Goal: Task Accomplishment & Management: Use online tool/utility

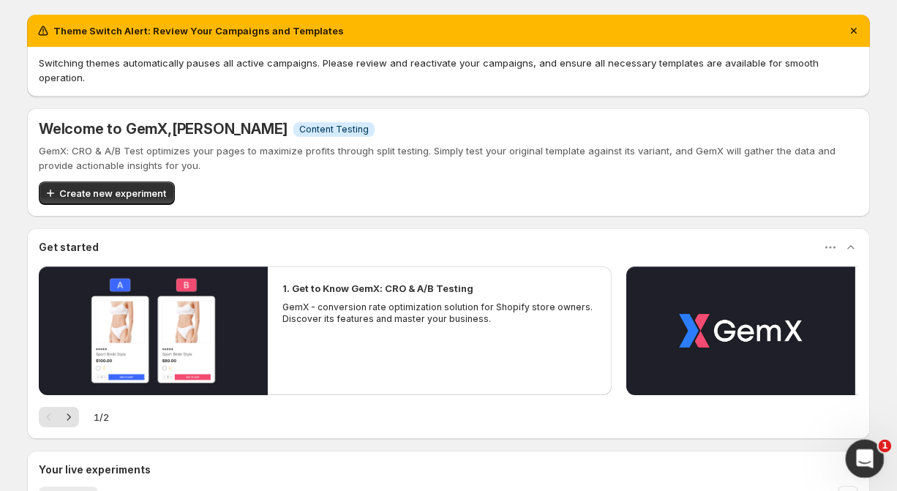
click at [863, 459] on icon "Open Intercom Messenger" at bounding box center [863, 457] width 24 height 24
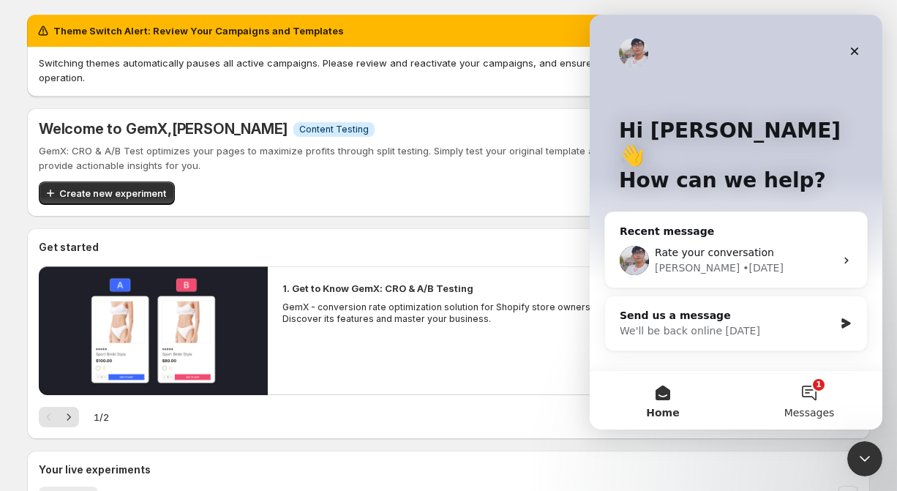
click at [794, 403] on button "1 Messages" at bounding box center [808, 400] width 146 height 59
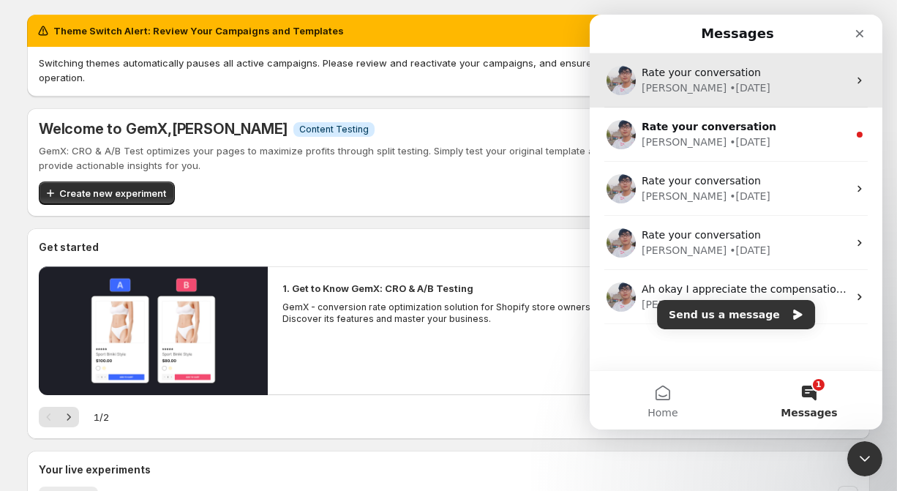
click at [735, 88] on div "[PERSON_NAME] • [DATE]" at bounding box center [744, 87] width 206 height 15
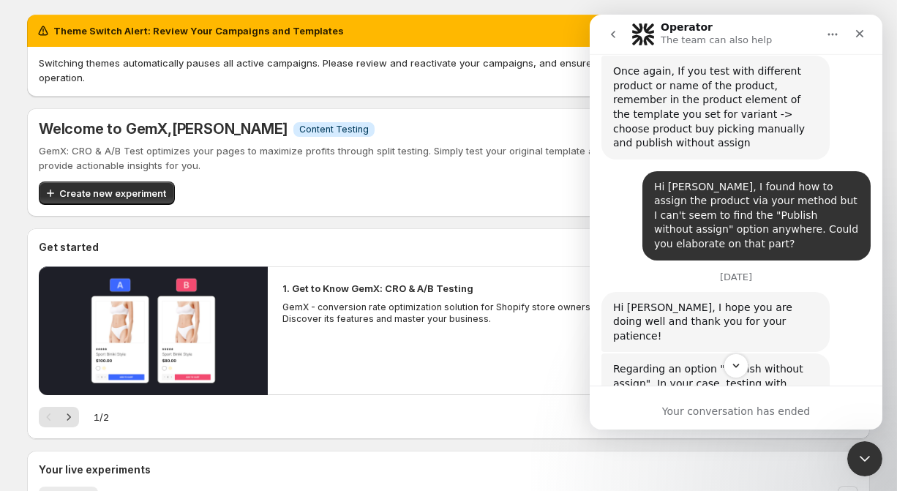
scroll to position [2606, 0]
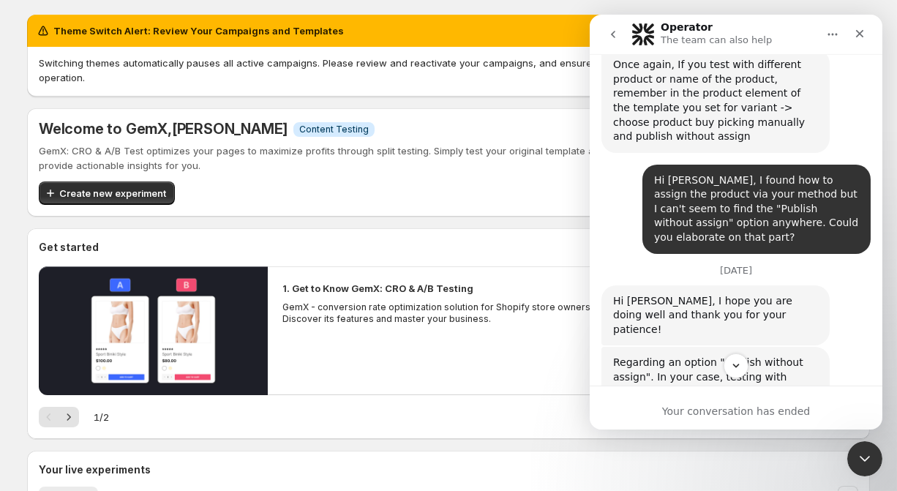
click at [478, 318] on div "1. Get to Know GemX: CRO & A/B Testing GemX - conversion rate optimization solu…" at bounding box center [440, 302] width 344 height 73
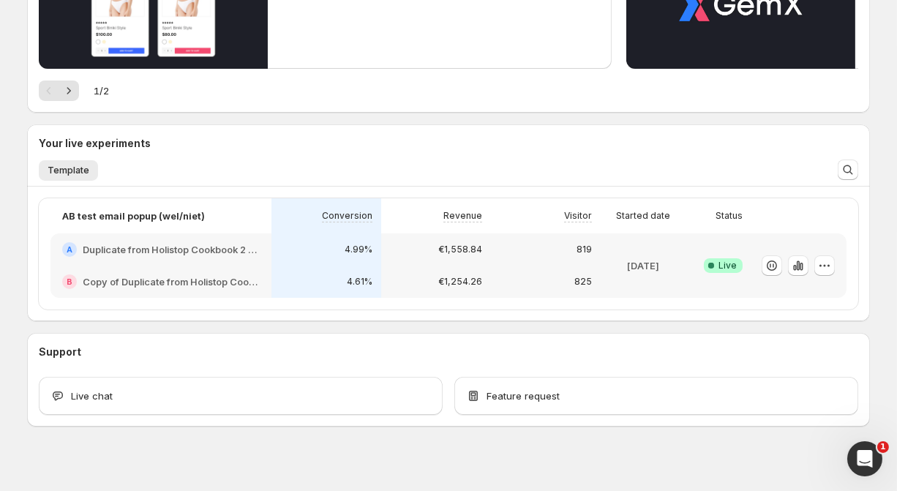
scroll to position [326, 0]
click at [821, 258] on icon "button" at bounding box center [824, 265] width 15 height 15
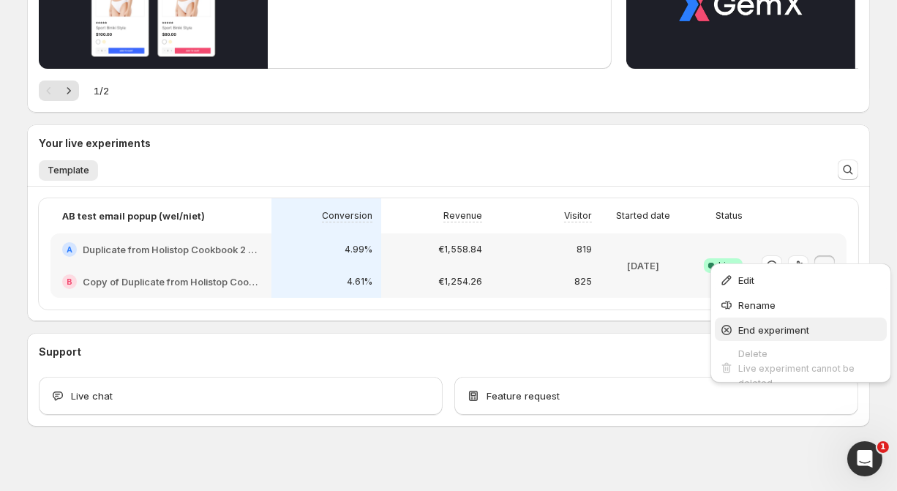
click at [773, 325] on span "End experiment" at bounding box center [773, 330] width 71 height 12
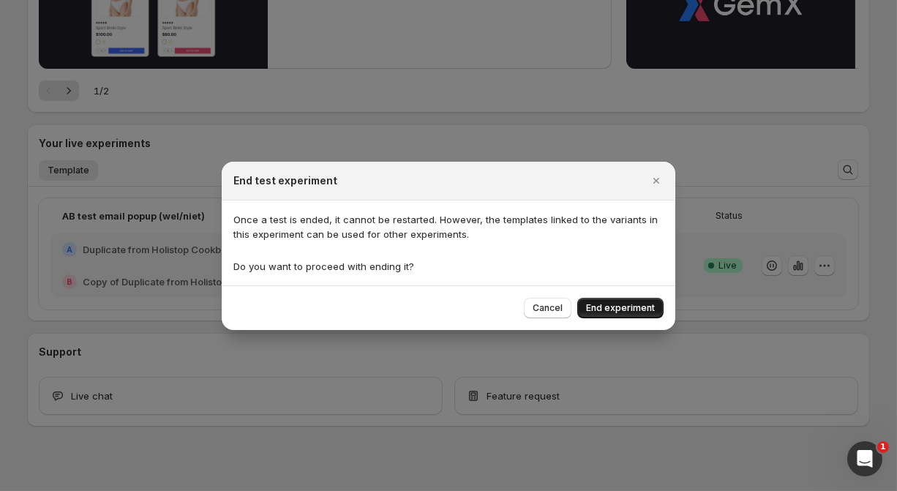
click at [613, 306] on span "End experiment" at bounding box center [620, 308] width 69 height 12
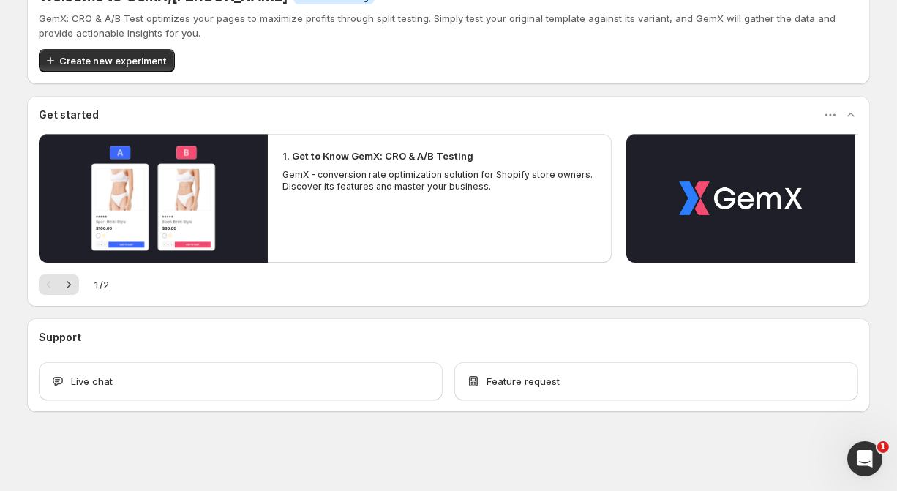
scroll to position [117, 0]
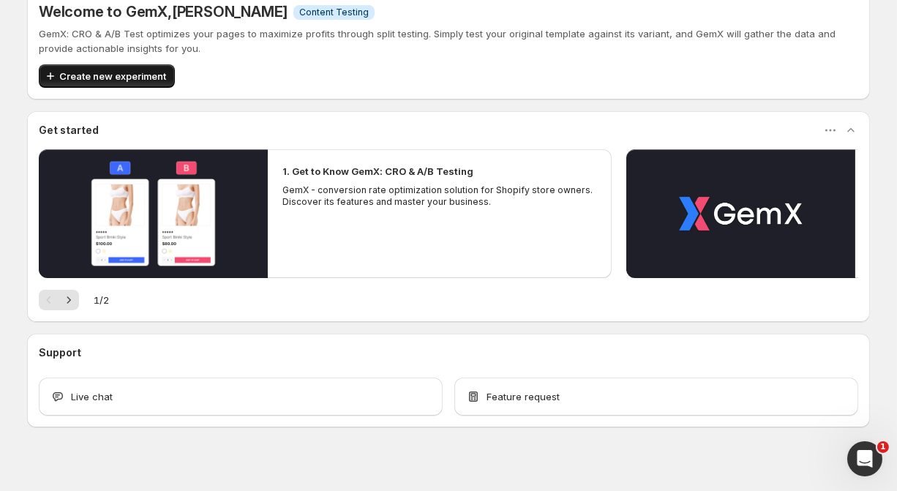
click at [149, 69] on span "Create new experiment" at bounding box center [112, 76] width 107 height 15
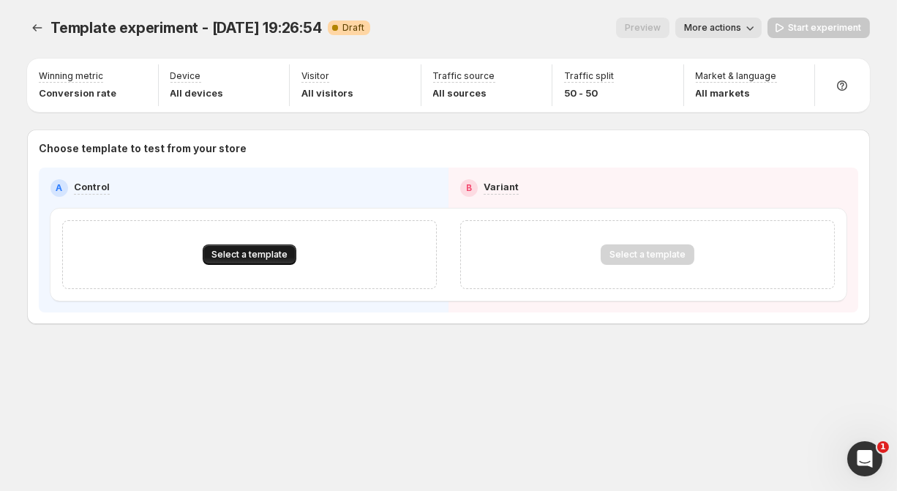
click at [238, 253] on span "Select a template" at bounding box center [249, 255] width 76 height 12
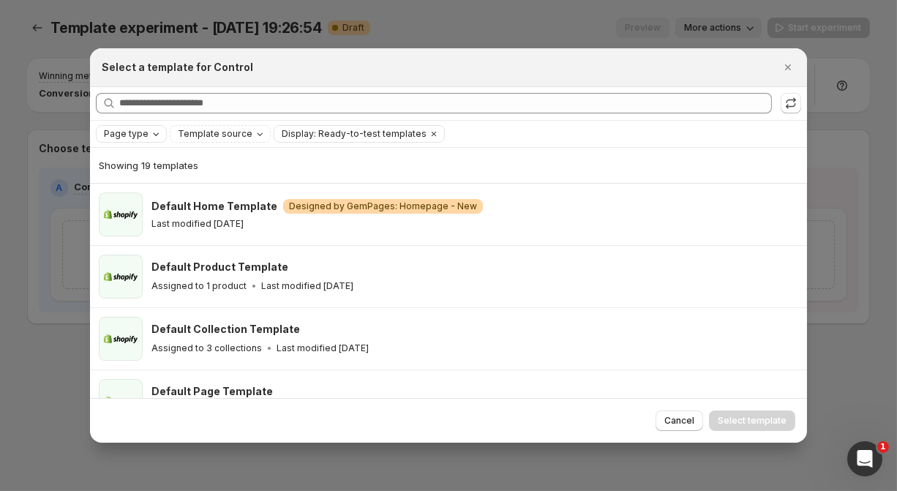
click at [143, 135] on span "Page type" at bounding box center [126, 134] width 45 height 12
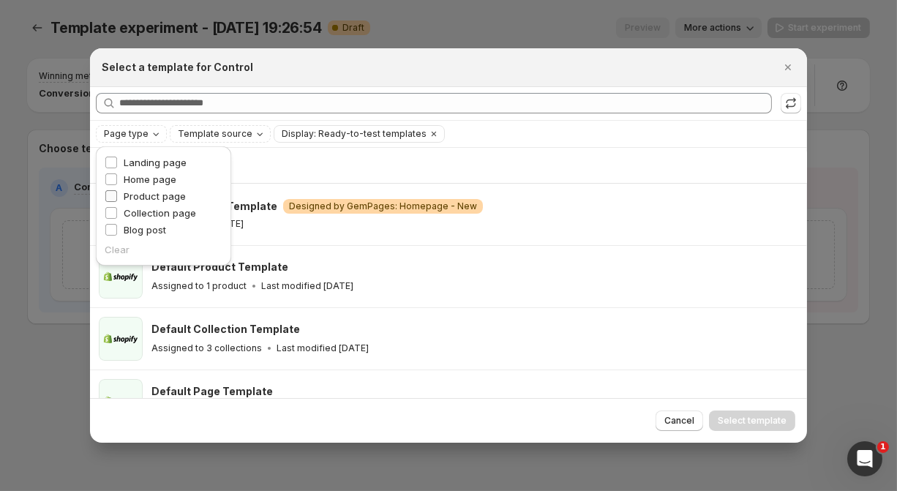
click at [140, 197] on span "Product page" at bounding box center [155, 196] width 62 height 12
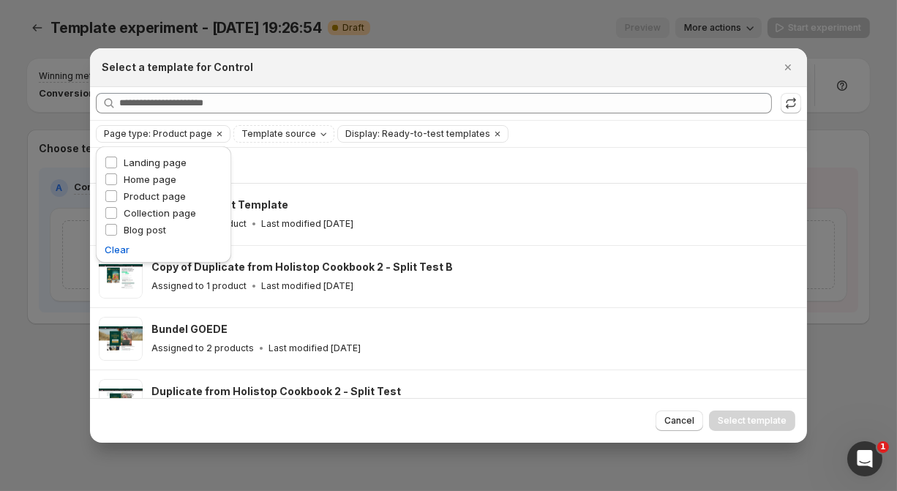
click at [417, 164] on div "Showing 8 templates" at bounding box center [448, 165] width 699 height 15
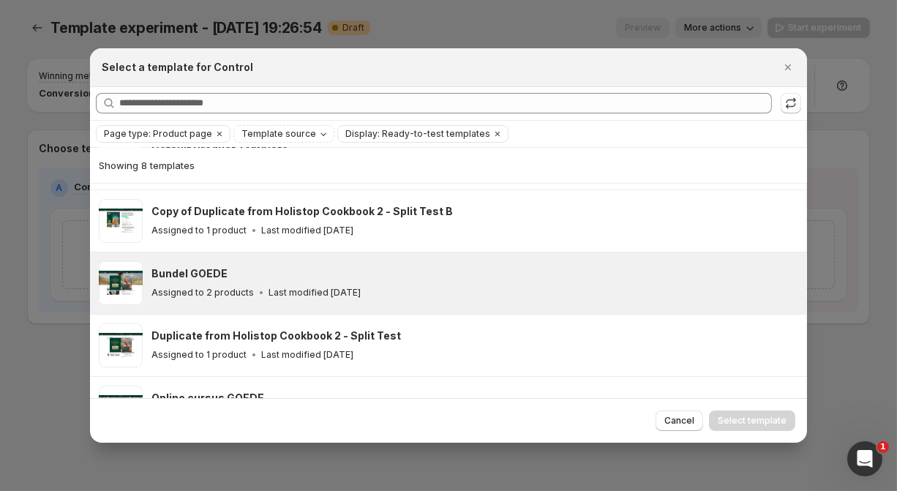
scroll to position [58, 0]
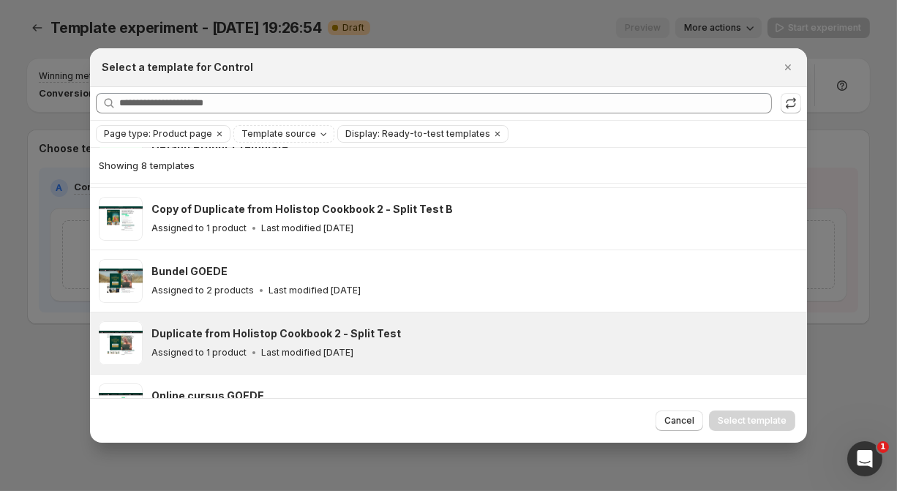
click at [286, 326] on h3 "Duplicate from Holistop Cookbook 2 - Split Test" at bounding box center [275, 333] width 249 height 15
click at [742, 420] on span "Select template" at bounding box center [752, 421] width 69 height 12
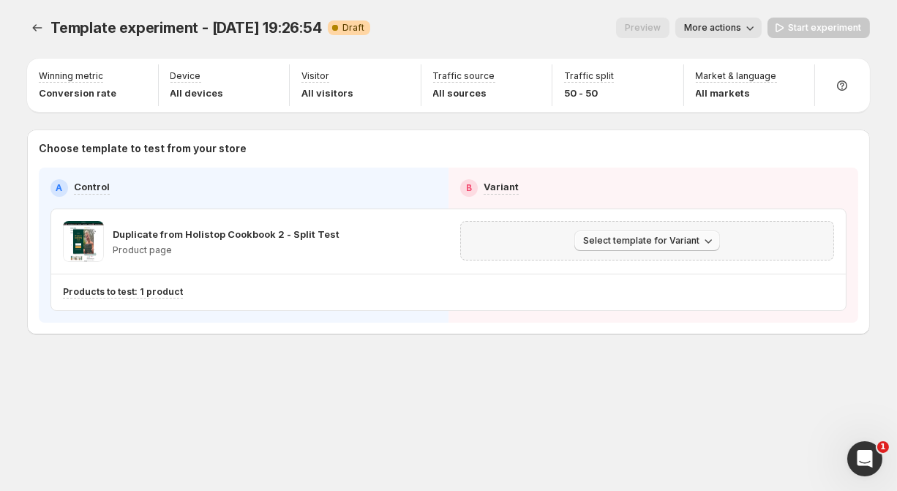
click at [641, 243] on span "Select template for Variant" at bounding box center [641, 241] width 116 height 12
click at [626, 268] on span "Select an existing template" at bounding box center [637, 271] width 124 height 12
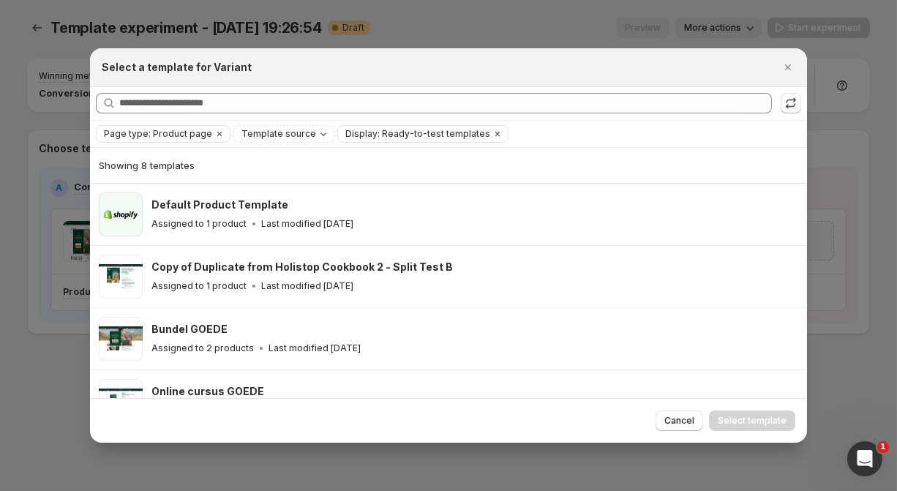
scroll to position [0, 0]
click at [793, 99] on icon ":r1l:" at bounding box center [791, 103] width 15 height 15
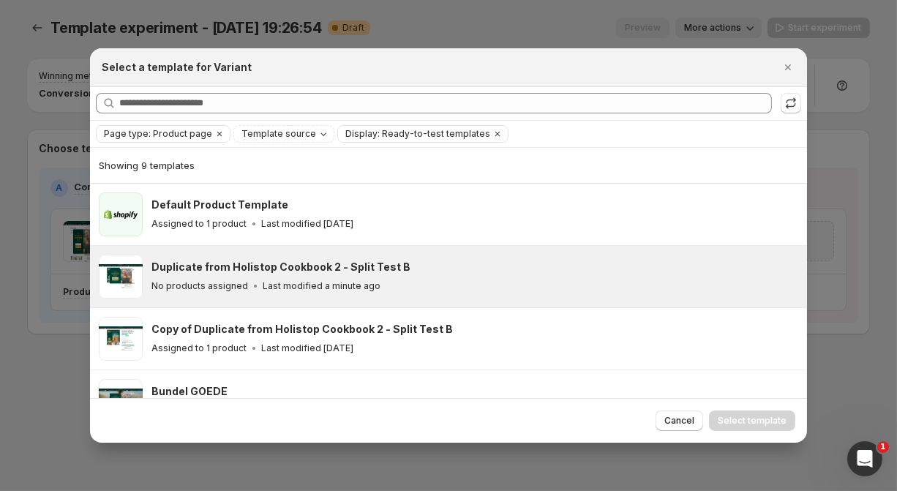
click at [424, 260] on div "Duplicate from Holistop Cookbook 2 - Split Test B" at bounding box center [472, 267] width 642 height 15
click at [751, 413] on button "Select template" at bounding box center [752, 420] width 86 height 20
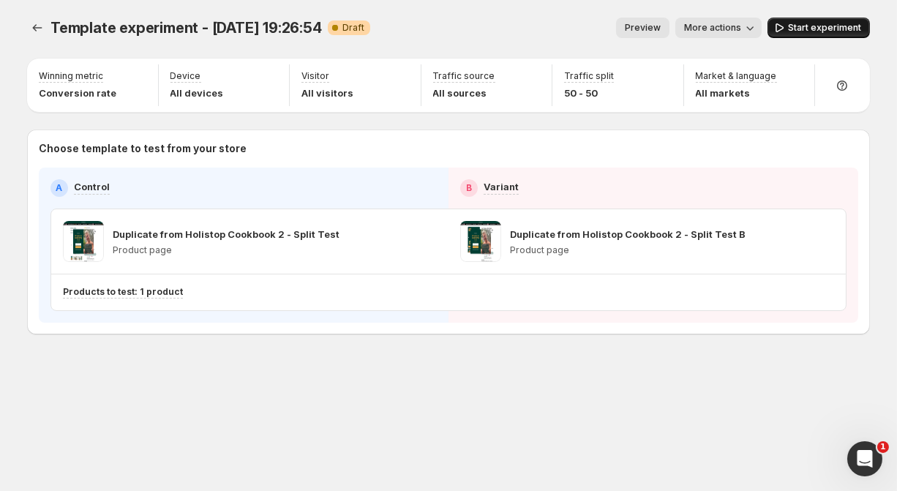
click at [809, 24] on span "Start experiment" at bounding box center [824, 28] width 73 height 12
click at [863, 462] on icon "Open Intercom Messenger" at bounding box center [863, 457] width 24 height 24
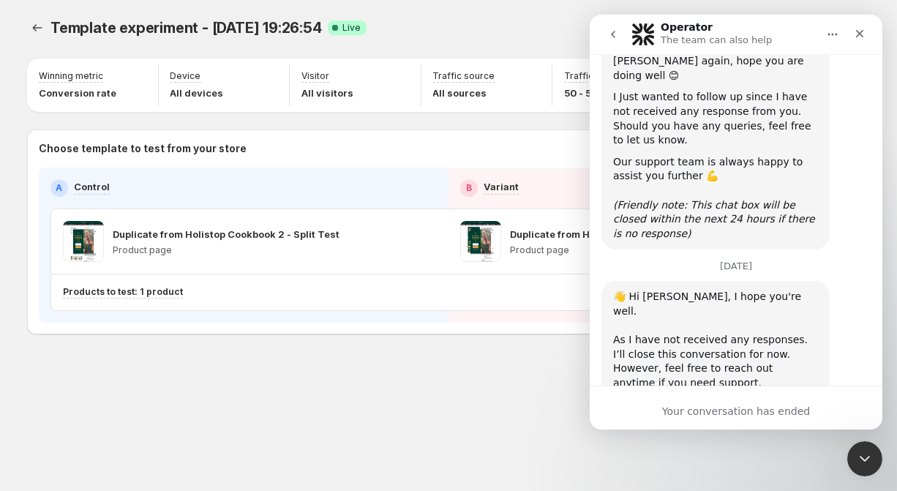
scroll to position [3515, 0]
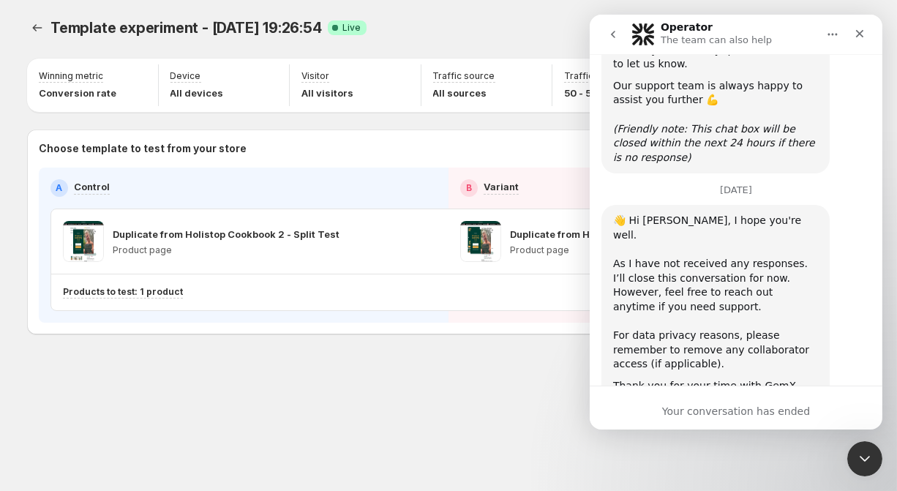
type textarea "**********"
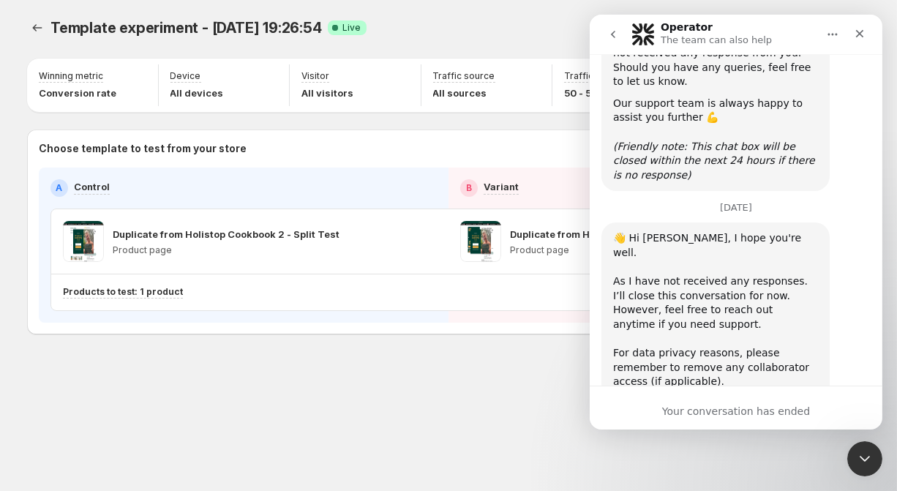
scroll to position [3535, 0]
click at [612, 37] on icon "go back" at bounding box center [613, 35] width 12 height 12
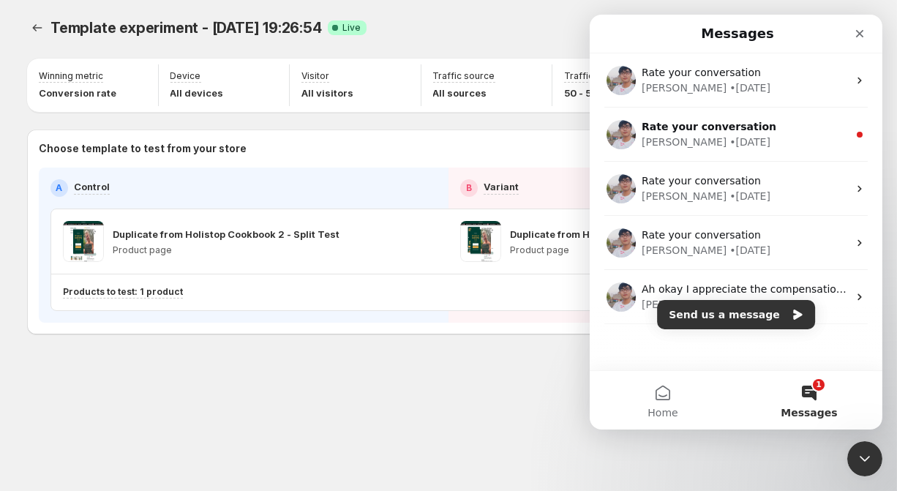
scroll to position [0, 0]
click at [739, 307] on button "Send us a message" at bounding box center [735, 314] width 158 height 29
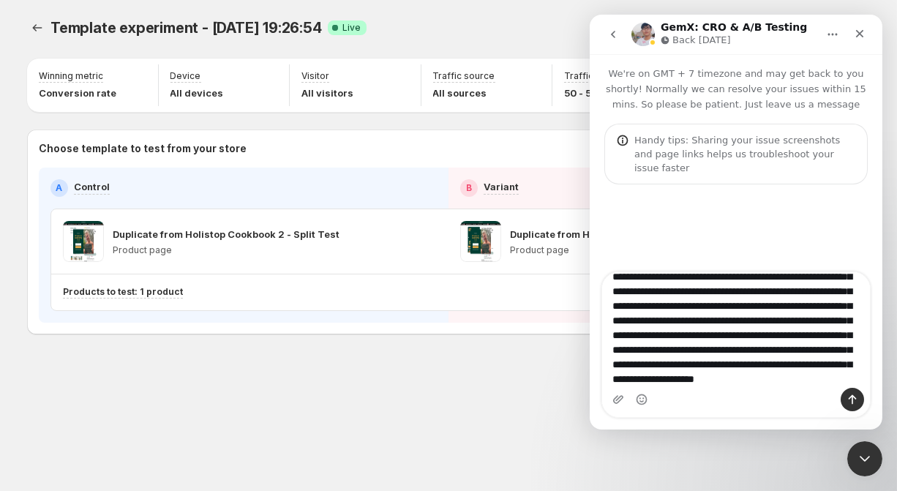
scroll to position [319, 0]
type textarea "**********"
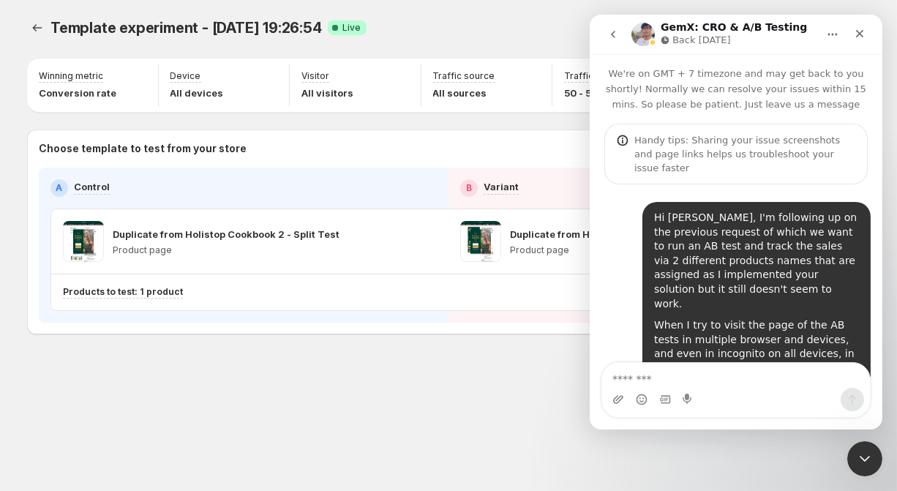
scroll to position [369, 0]
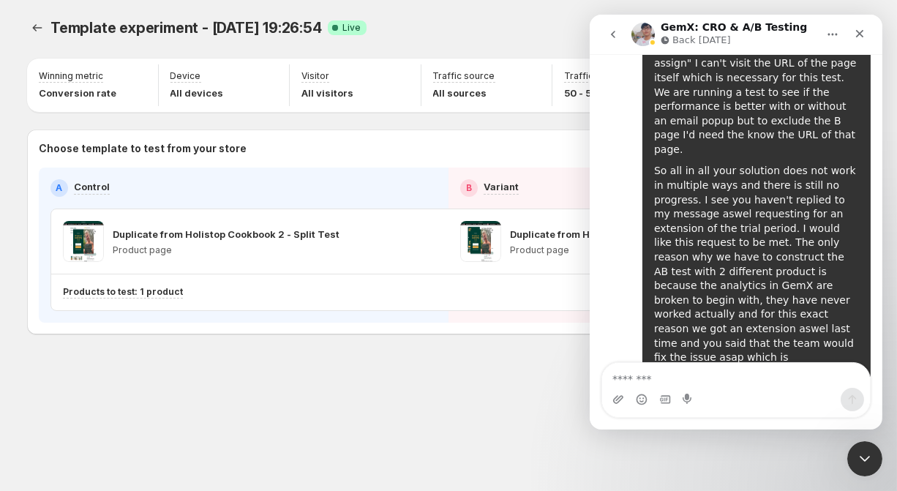
click at [366, 380] on div "Template experiment - [DATE] 19:26:54. This page is ready Template experiment -…" at bounding box center [449, 206] width 878 height 413
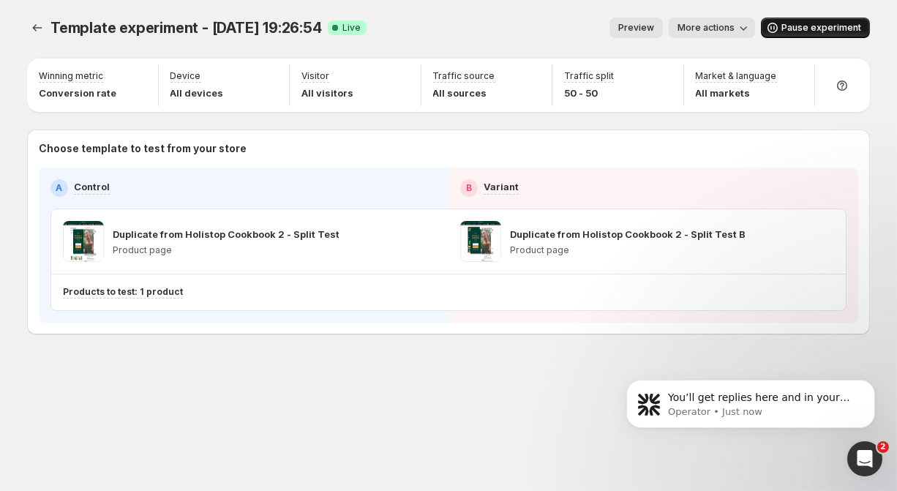
scroll to position [363, 0]
click at [860, 441] on div "Open Intercom Messenger" at bounding box center [862, 456] width 48 height 48
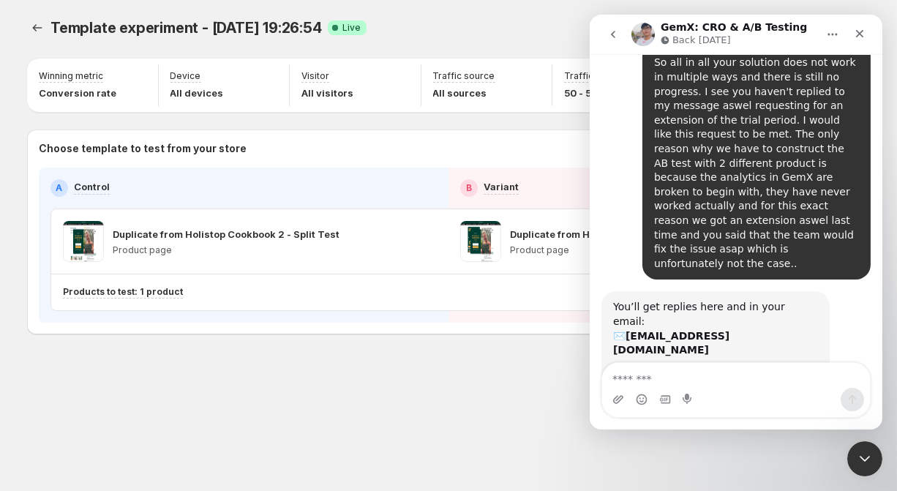
scroll to position [476, 0]
